Goal: Transaction & Acquisition: Purchase product/service

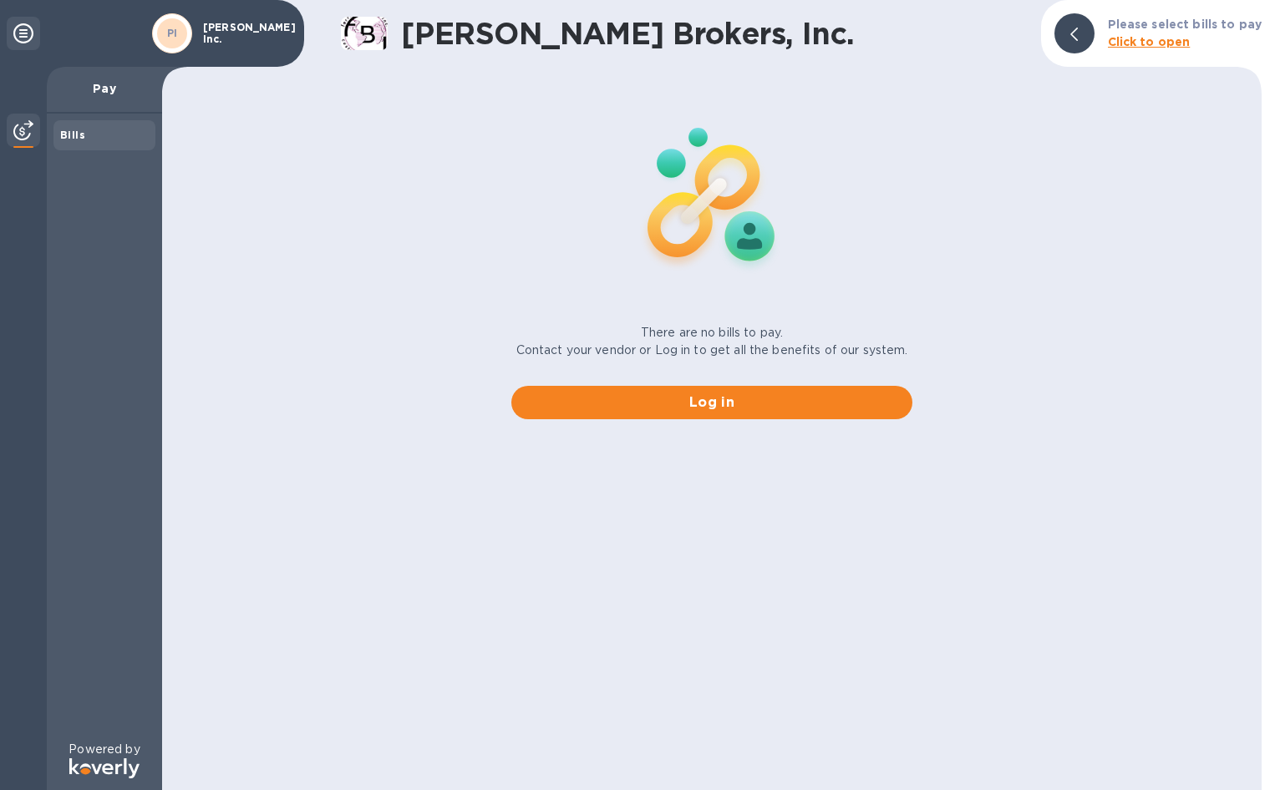
click at [236, 27] on p "[PERSON_NAME] Inc." at bounding box center [245, 33] width 84 height 23
click at [1184, 37] on b "Click to open" at bounding box center [1149, 41] width 83 height 13
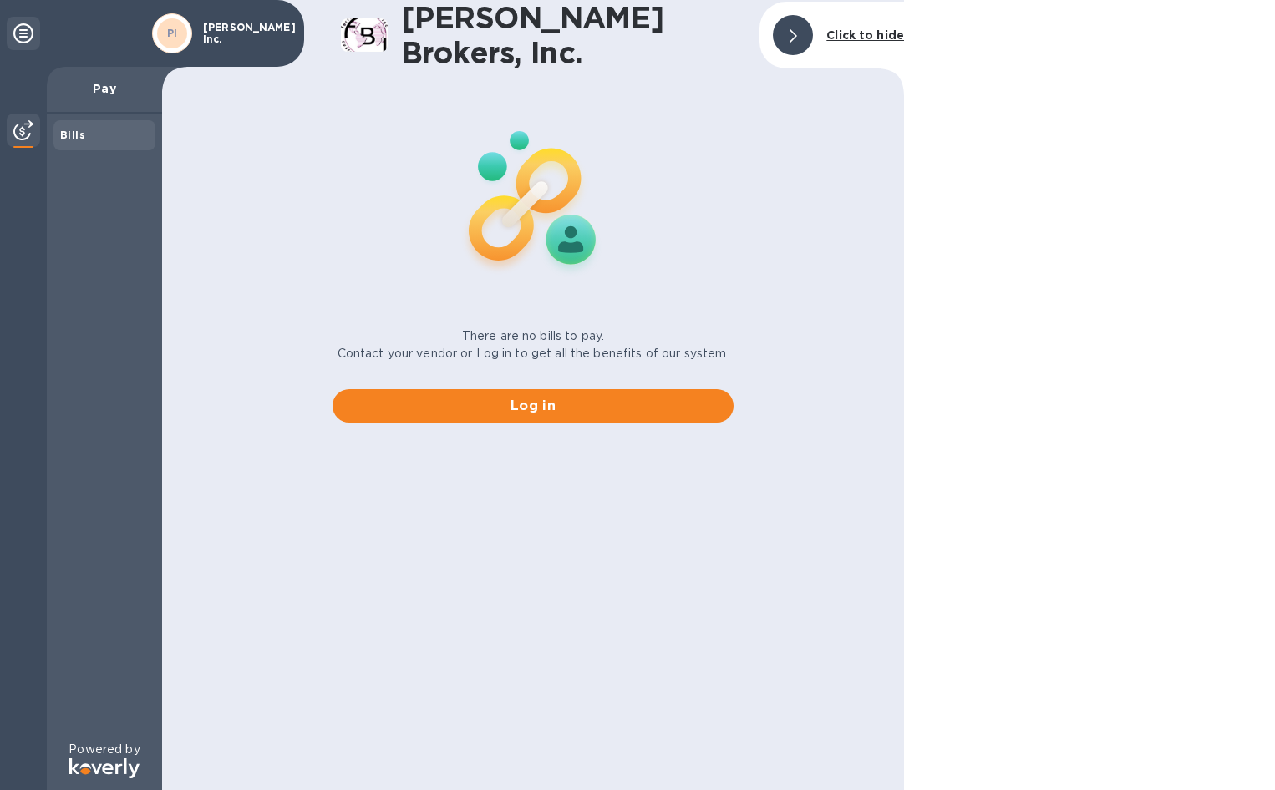
click at [15, 27] on icon at bounding box center [23, 33] width 20 height 20
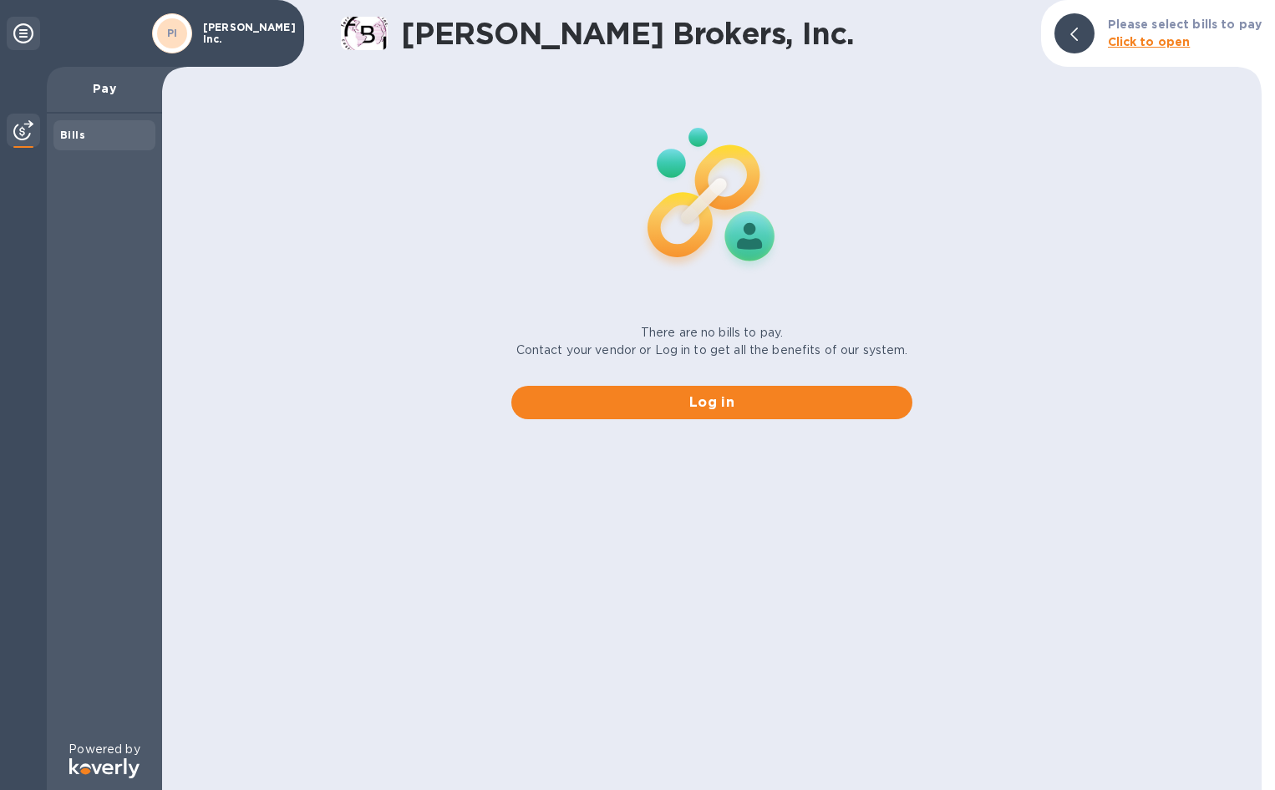
click at [217, 34] on p "[PERSON_NAME] Inc." at bounding box center [245, 33] width 84 height 23
click at [114, 92] on p "Pay" at bounding box center [104, 88] width 89 height 17
click at [82, 140] on b "Bills" at bounding box center [72, 135] width 25 height 13
click at [28, 130] on img at bounding box center [23, 130] width 20 height 20
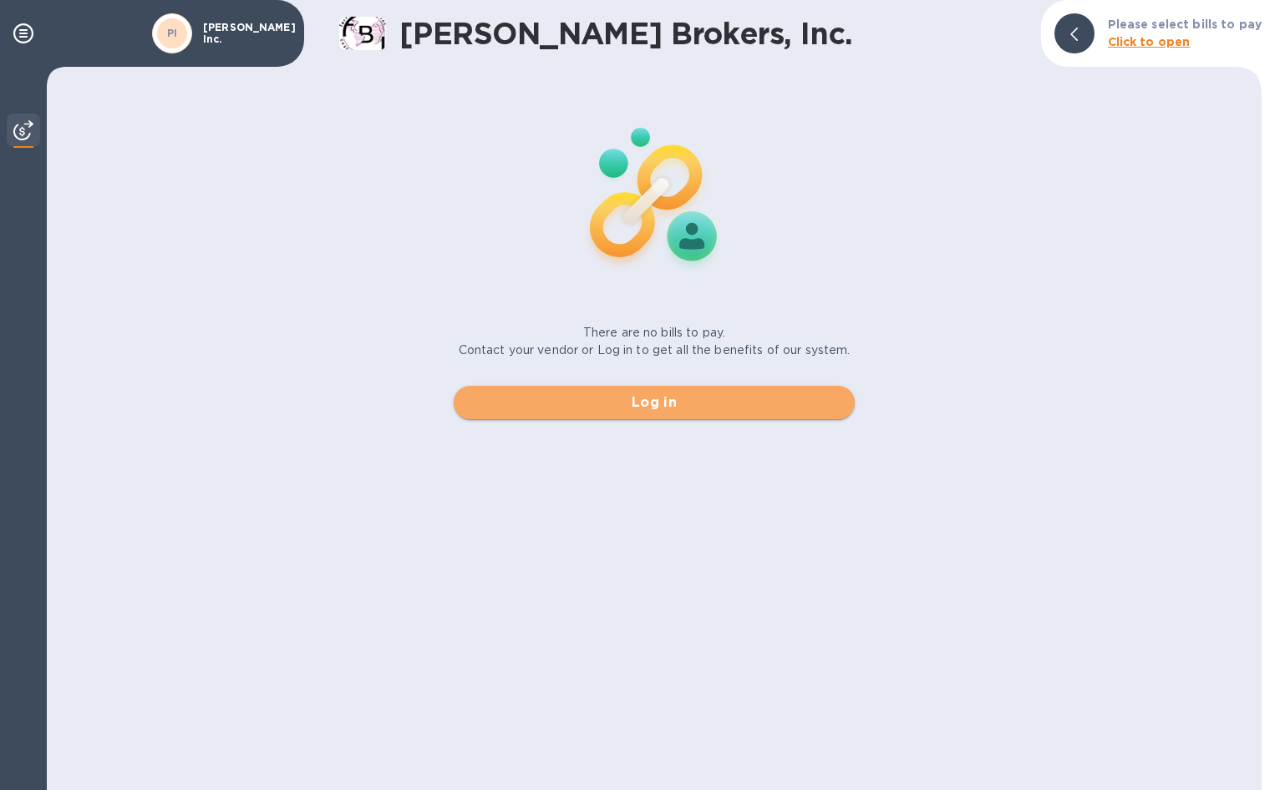
click at [780, 408] on span "Log in" at bounding box center [654, 403] width 374 height 20
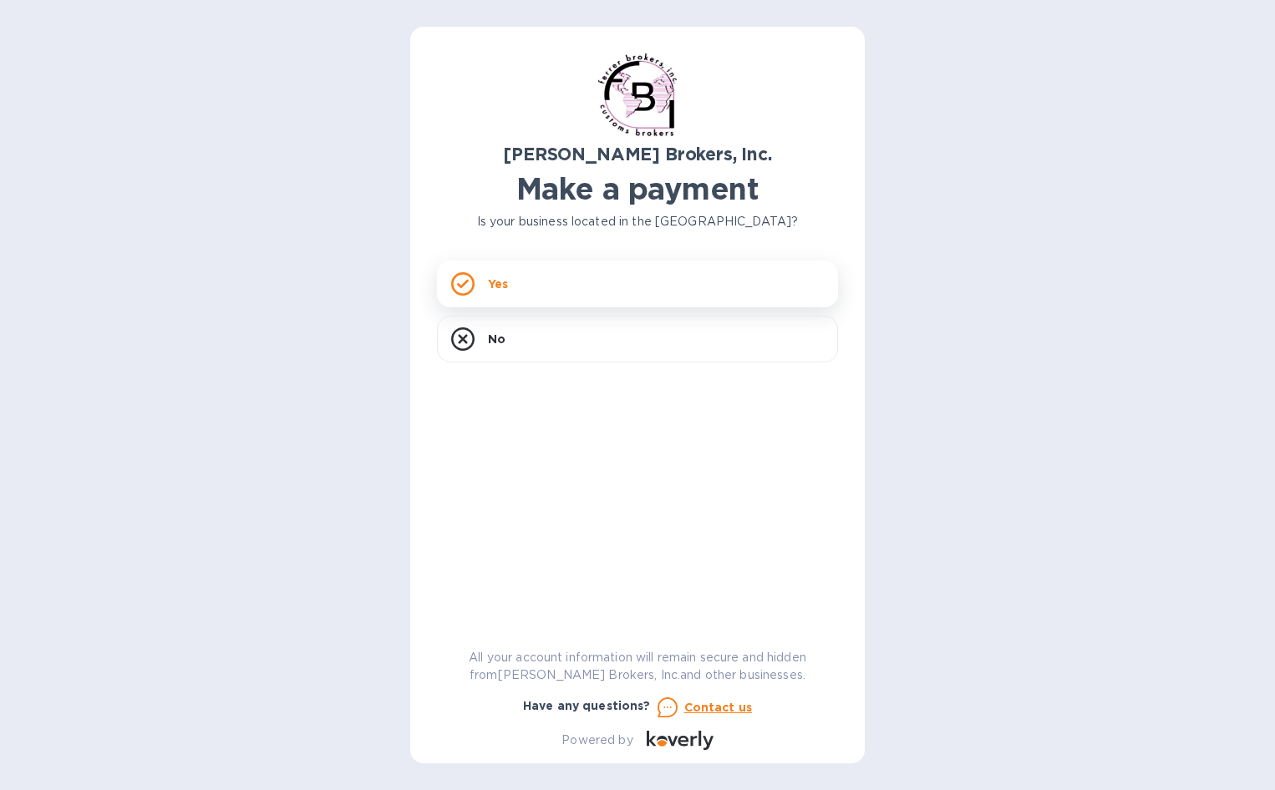
click at [585, 286] on div "Yes" at bounding box center [637, 284] width 401 height 47
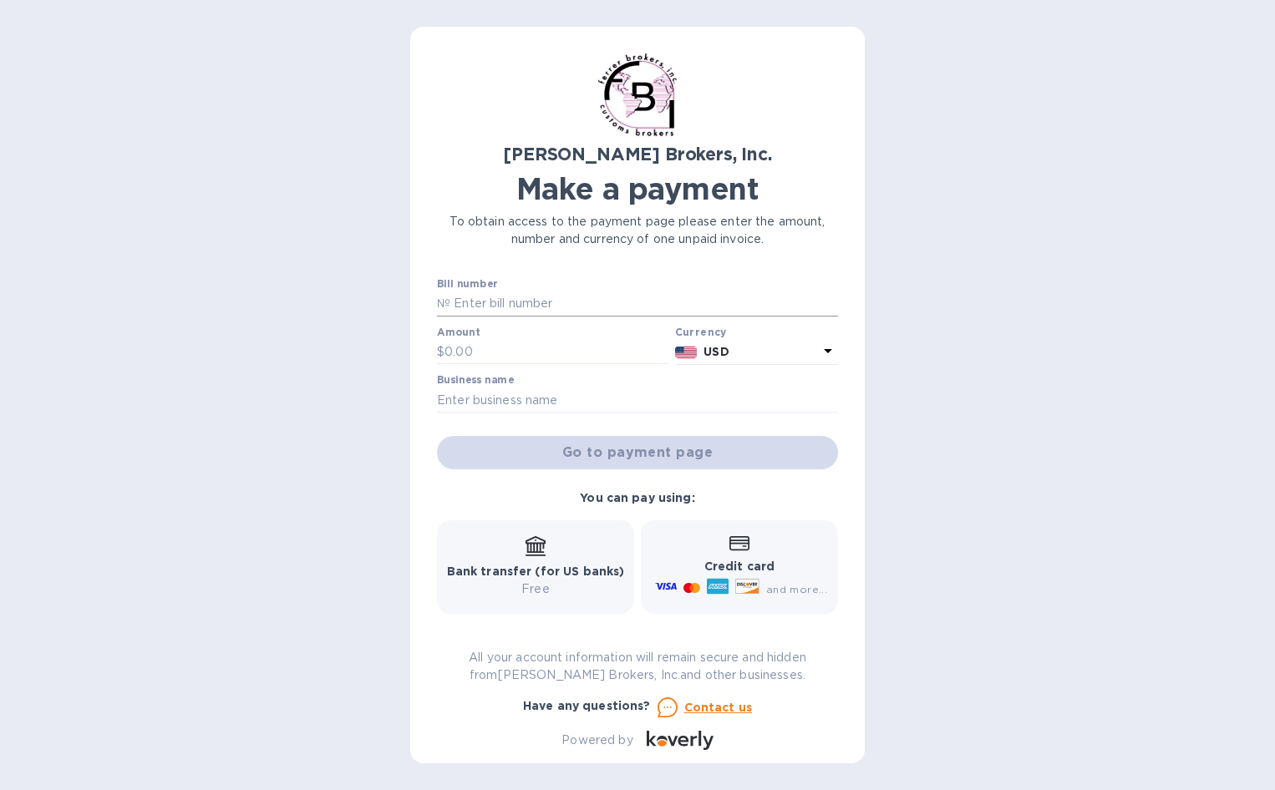
click at [587, 296] on input "text" at bounding box center [644, 304] width 388 height 25
paste input "297528A"
type input "297528A"
click at [524, 357] on input "text" at bounding box center [557, 352] width 224 height 25
type input "160.00"
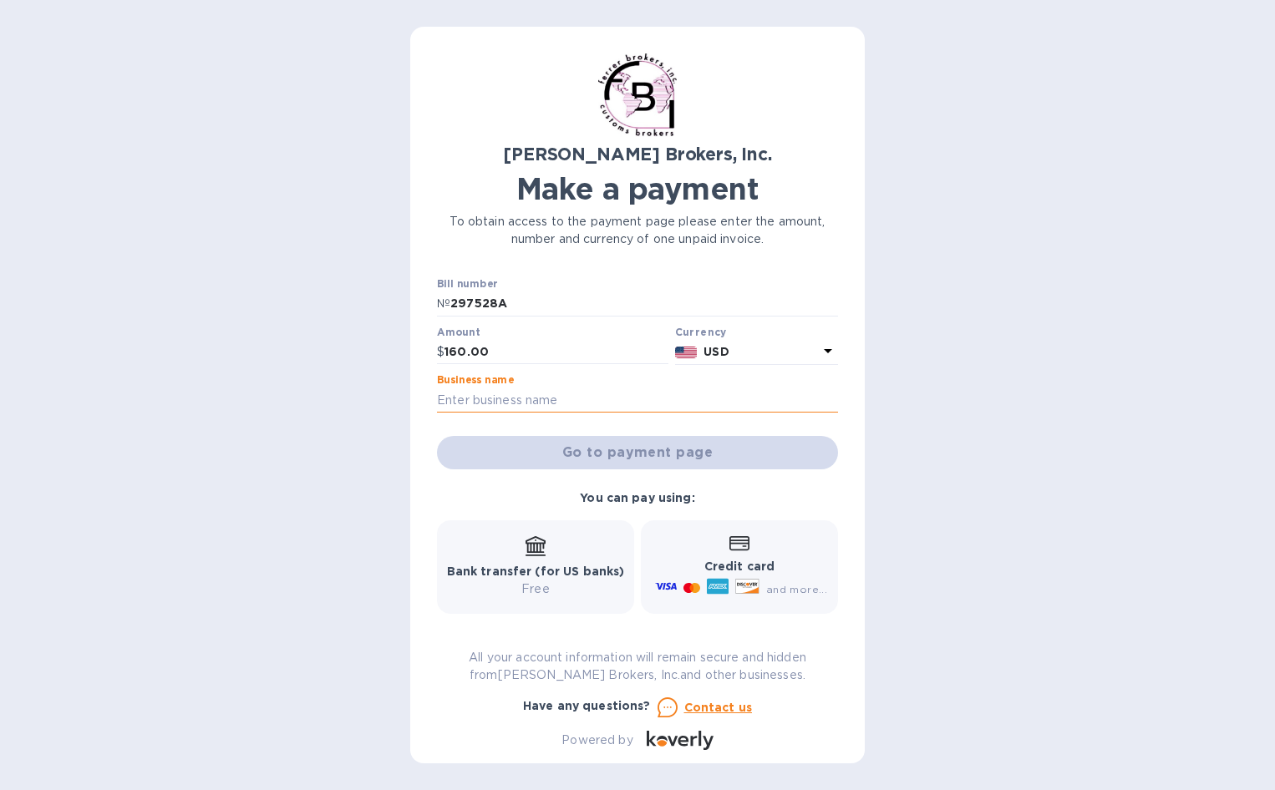
click at [533, 399] on input "text" at bounding box center [637, 400] width 401 height 25
type input "[PERSON_NAME] Inc."
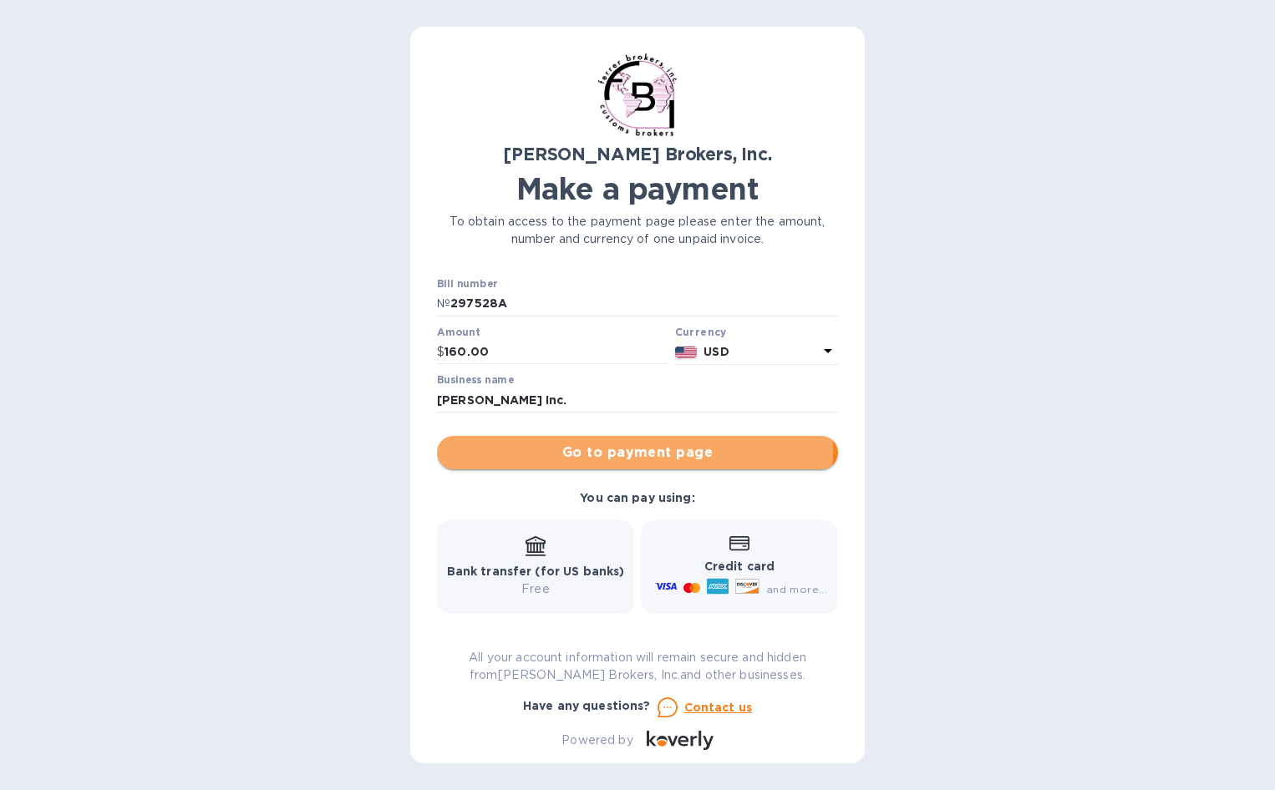
click at [606, 451] on span "Go to payment page" at bounding box center [637, 453] width 374 height 20
